Goal: Check status: Check status

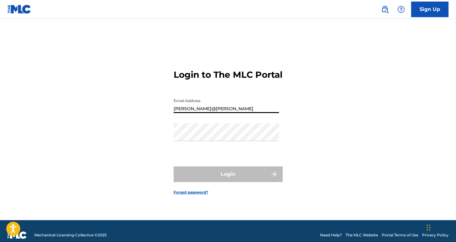
type input "[PERSON_NAME][EMAIL_ADDRESS][DOMAIN_NAME]"
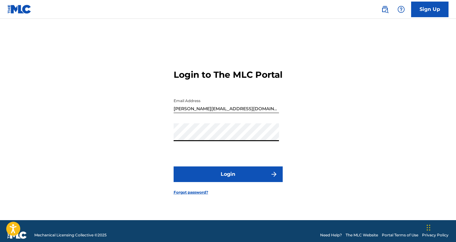
click at [174, 166] on button "Login" at bounding box center [228, 174] width 109 height 16
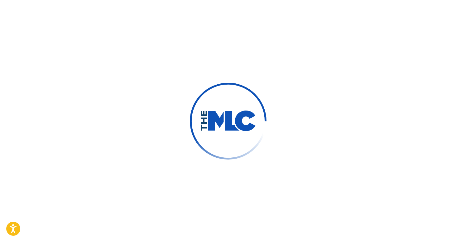
click at [360, 75] on div "Login to The MLC Portal Email Address [PERSON_NAME][EMAIL_ADDRESS][DOMAIN_NAME]…" at bounding box center [228, 127] width 437 height 186
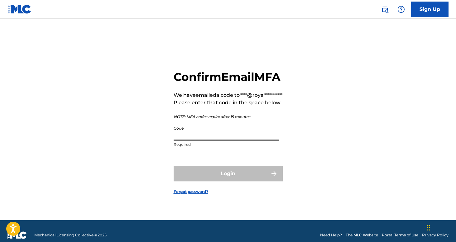
click at [219, 140] on input "Code" at bounding box center [226, 132] width 105 height 18
paste input "592254"
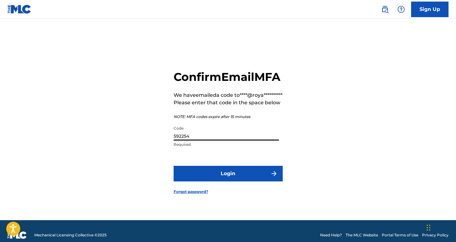
type input "592254"
click at [174, 166] on button "Login" at bounding box center [228, 174] width 109 height 16
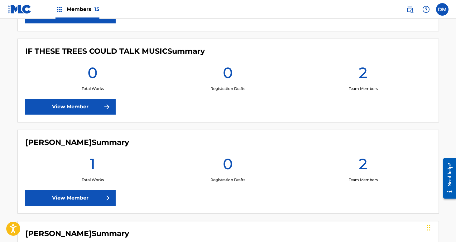
scroll to position [447, 0]
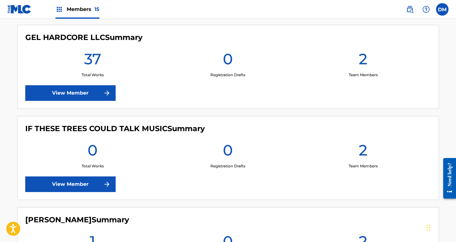
click at [102, 94] on link "View Member" at bounding box center [70, 93] width 90 height 16
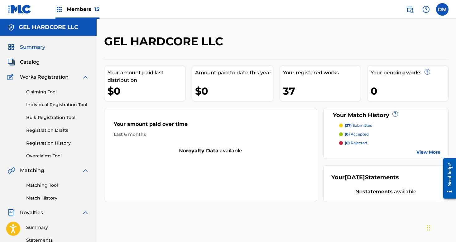
click at [55, 142] on link "Registration History" at bounding box center [57, 143] width 63 height 7
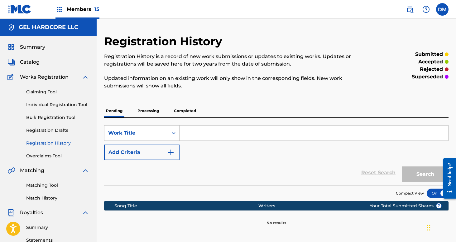
click at [151, 112] on p "Processing" at bounding box center [148, 110] width 25 height 13
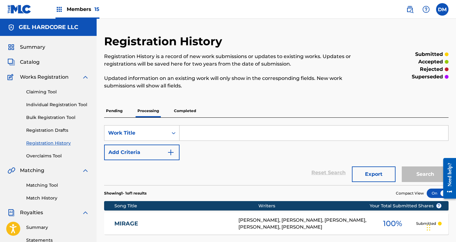
click at [90, 8] on span "Members 15" at bounding box center [83, 9] width 33 height 7
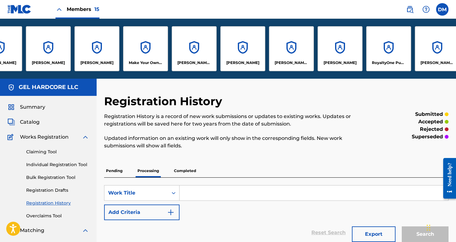
scroll to position [0, 285]
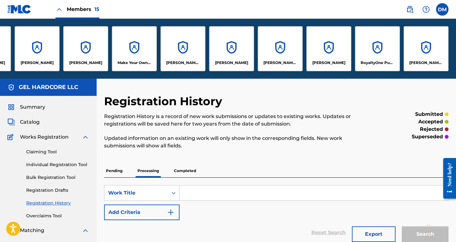
click at [326, 50] on div "[PERSON_NAME]" at bounding box center [329, 48] width 45 height 45
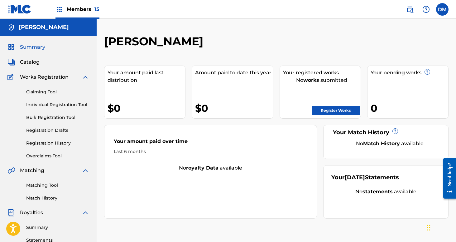
click at [36, 60] on span "Catalog" at bounding box center [30, 61] width 20 height 7
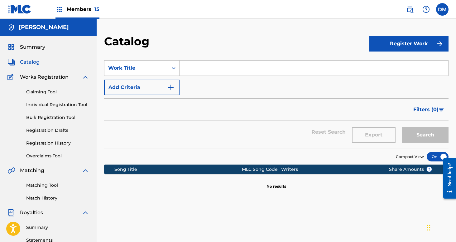
click at [46, 94] on link "Claiming Tool" at bounding box center [57, 92] width 63 height 7
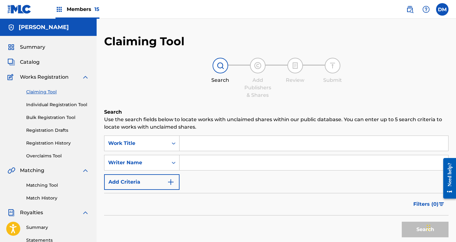
click at [43, 142] on link "Registration History" at bounding box center [57, 143] width 63 height 7
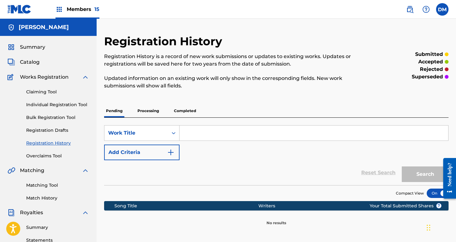
click at [150, 111] on p "Processing" at bounding box center [148, 110] width 25 height 13
click at [165, 112] on div "Pending Processing Completed" at bounding box center [276, 110] width 345 height 13
click at [182, 112] on p "Completed" at bounding box center [185, 110] width 26 height 13
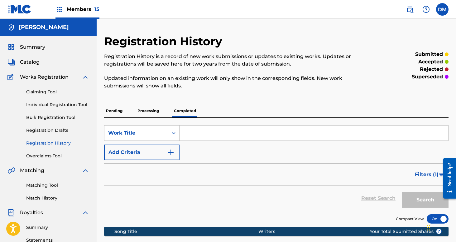
click at [85, 9] on span "Members 15" at bounding box center [83, 9] width 33 height 7
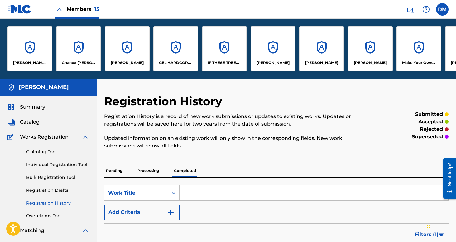
click at [46, 63] on p "[PERSON_NAME] [PERSON_NAME]" at bounding box center [30, 63] width 34 height 6
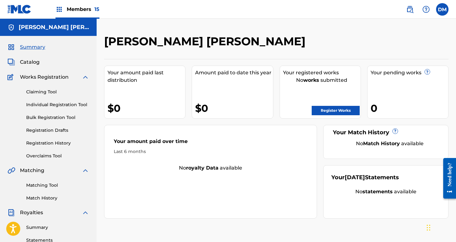
click at [89, 7] on span "Members 15" at bounding box center [83, 9] width 33 height 7
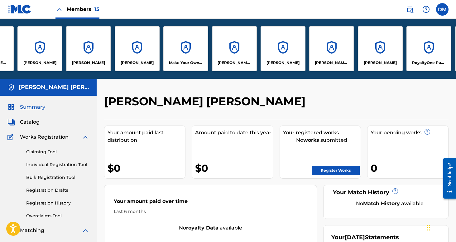
scroll to position [0, 260]
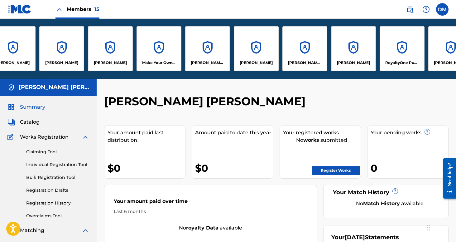
click at [239, 55] on div "[PERSON_NAME]" at bounding box center [256, 48] width 45 height 45
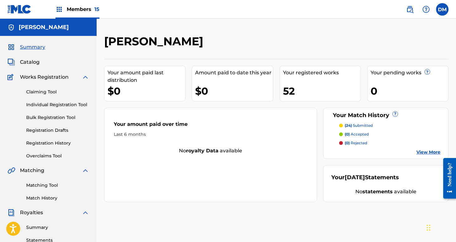
click at [88, 13] on div "Members 15" at bounding box center [78, 9] width 44 height 18
